Goal: Task Accomplishment & Management: Use online tool/utility

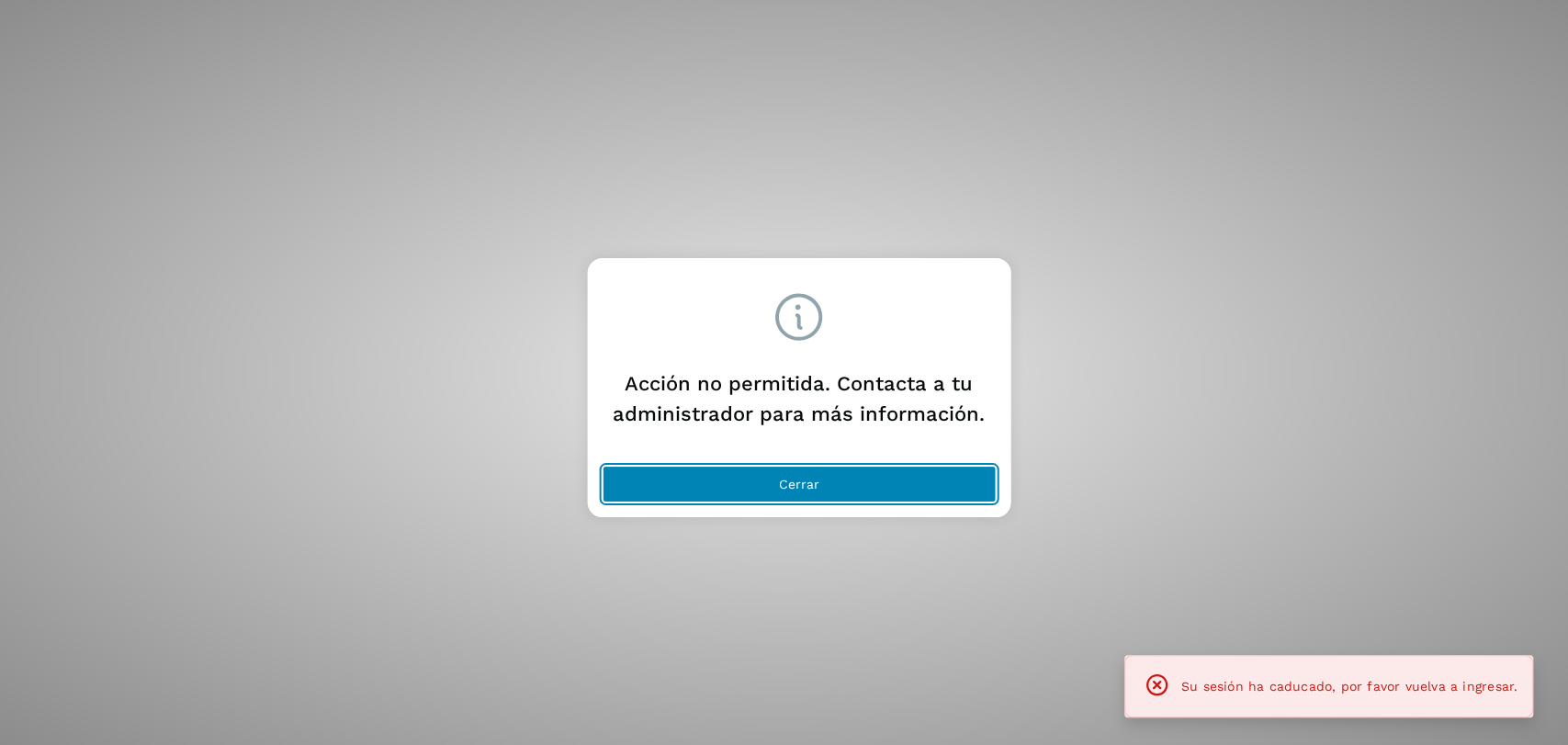
click at [732, 483] on button "Cerrar" at bounding box center [798, 484] width 394 height 37
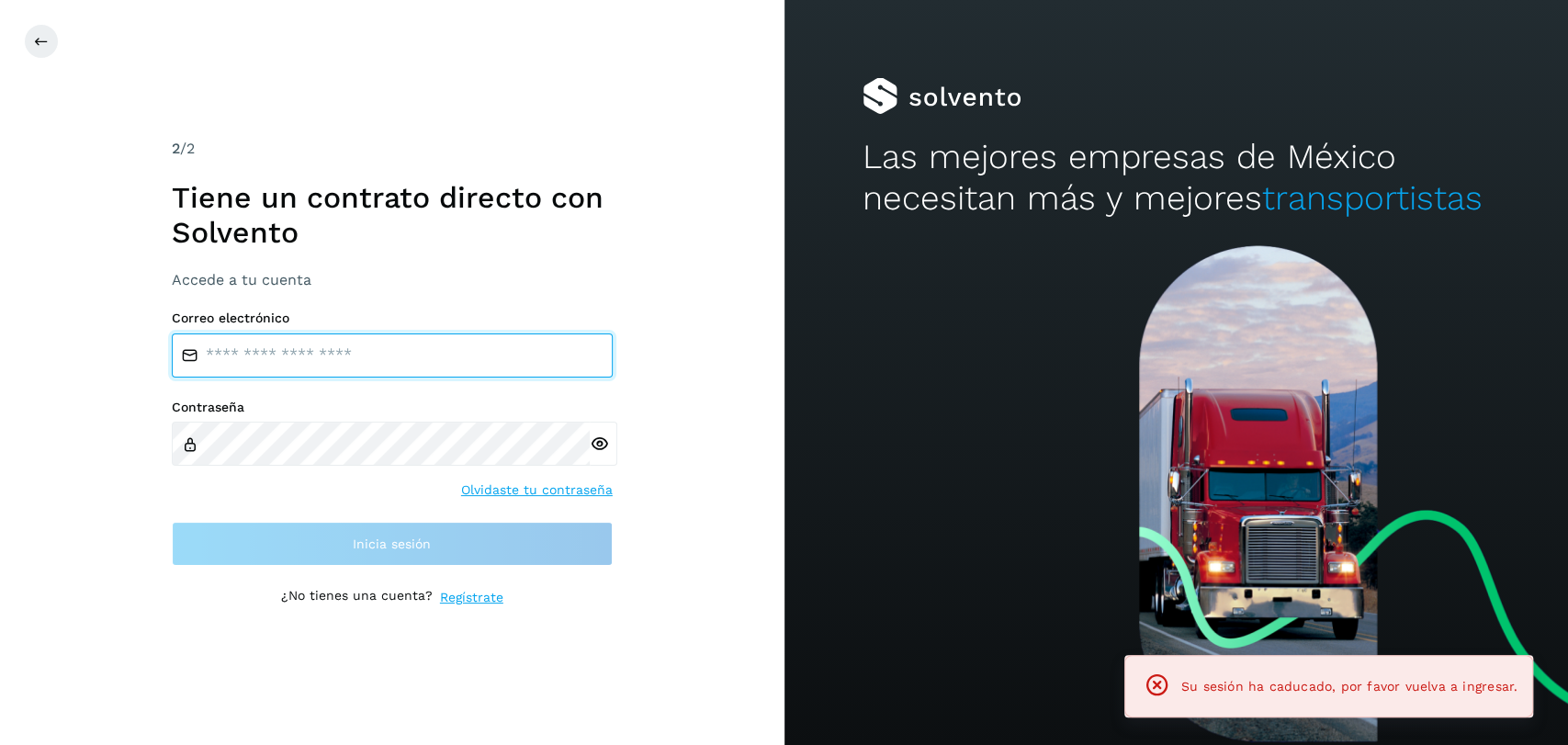
type input "**********"
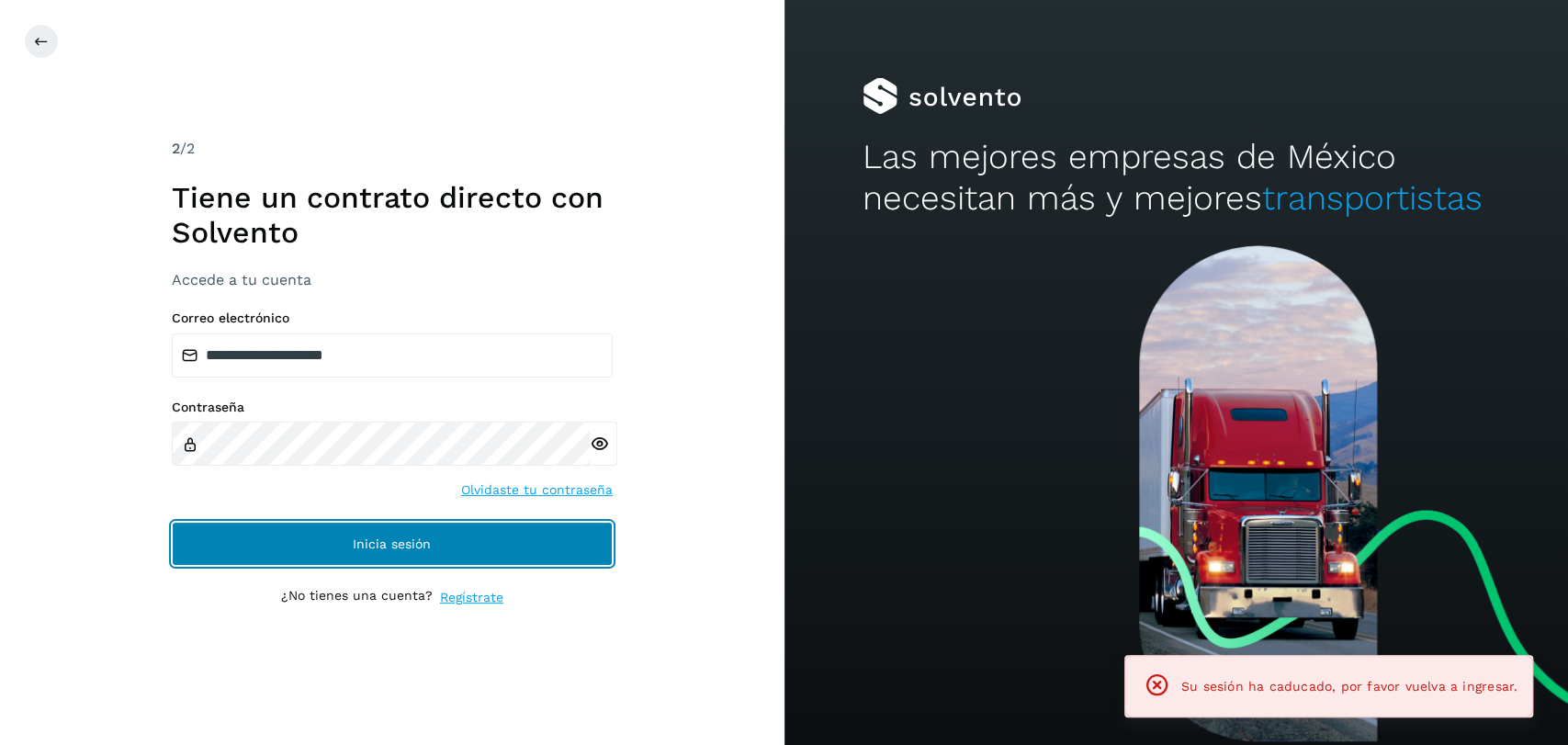
click at [441, 531] on button "Inicia sesión" at bounding box center [392, 544] width 441 height 44
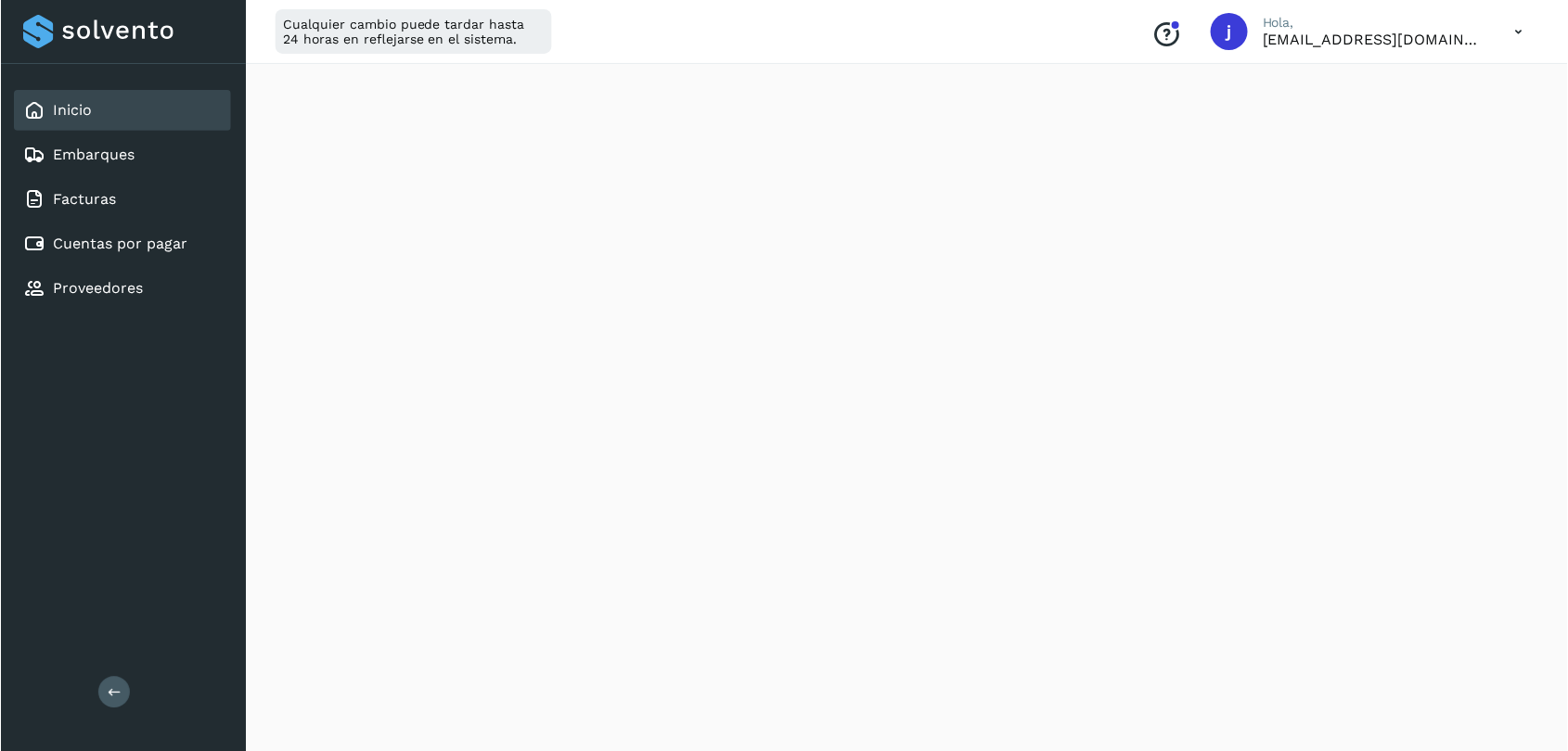
scroll to position [526, 0]
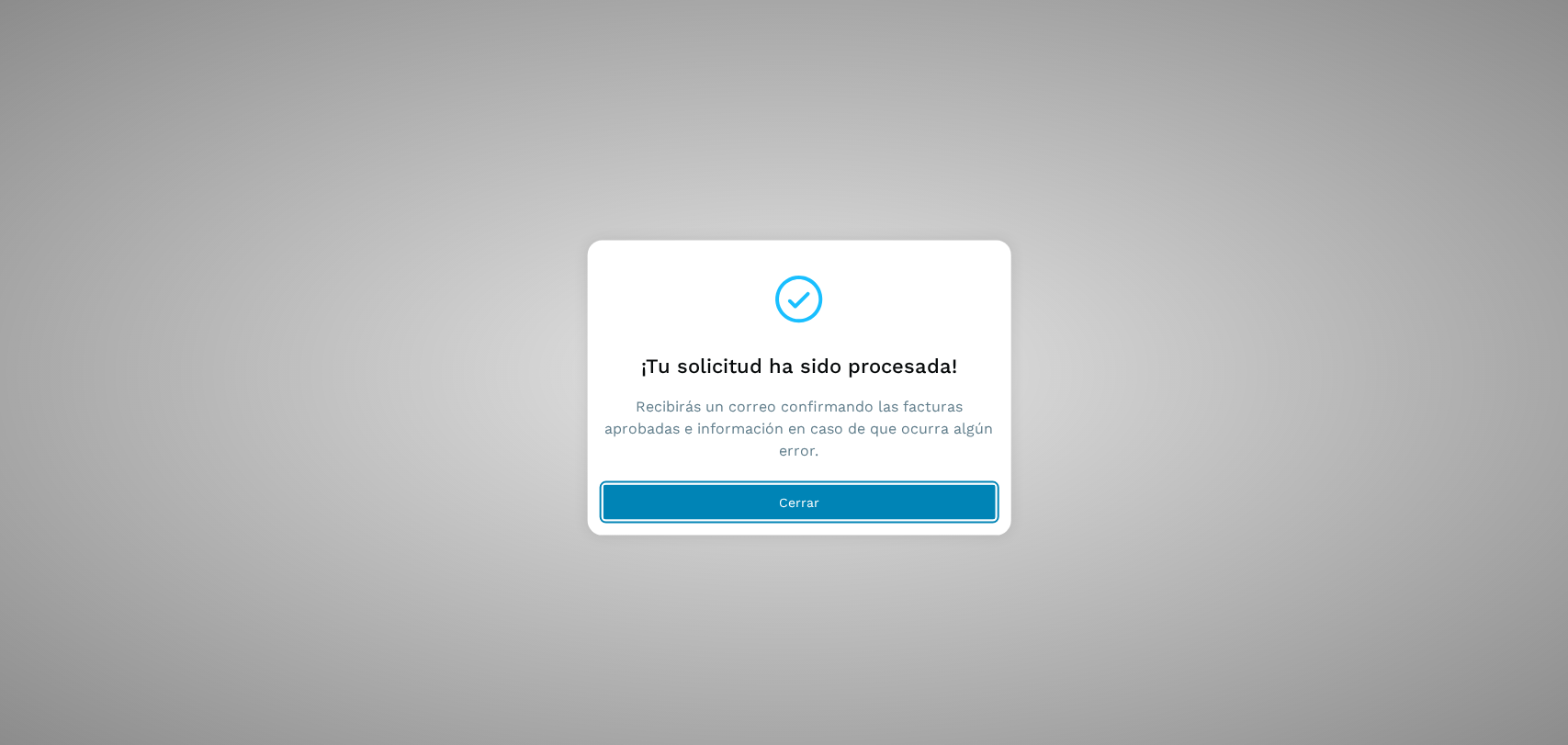
click at [771, 506] on button "Cerrar" at bounding box center [798, 502] width 394 height 37
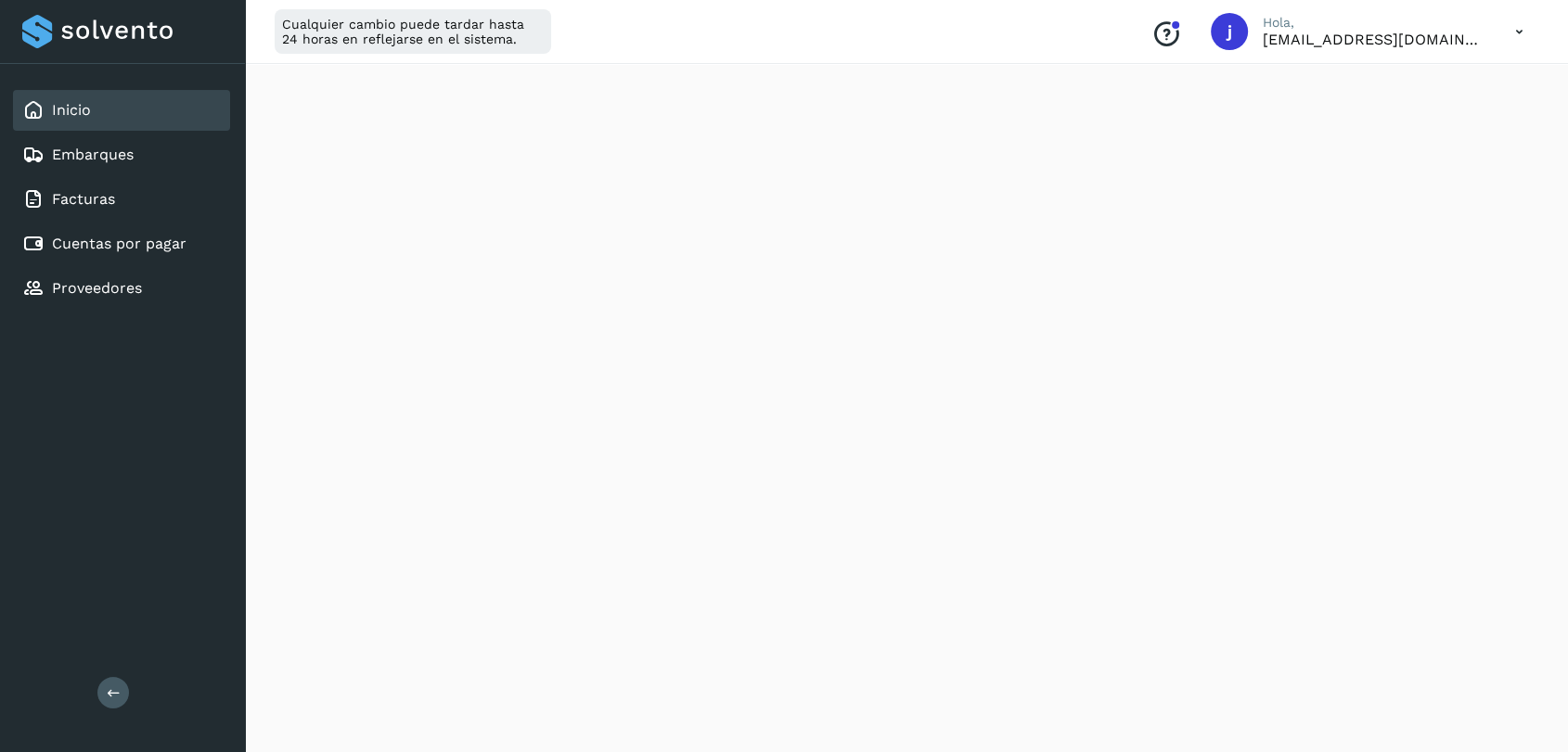
scroll to position [1042, 0]
click at [136, 260] on div "Cuentas por pagar" at bounding box center [121, 244] width 217 height 41
